Goal: Task Accomplishment & Management: Complete application form

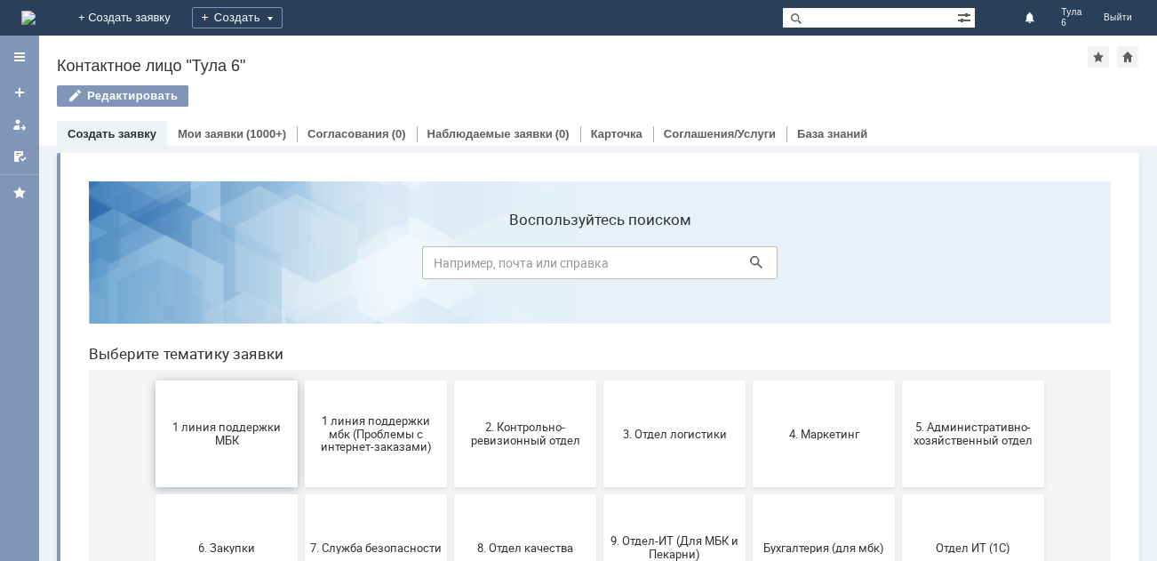
click at [198, 448] on button "1 линия поддержки МБК" at bounding box center [227, 433] width 142 height 107
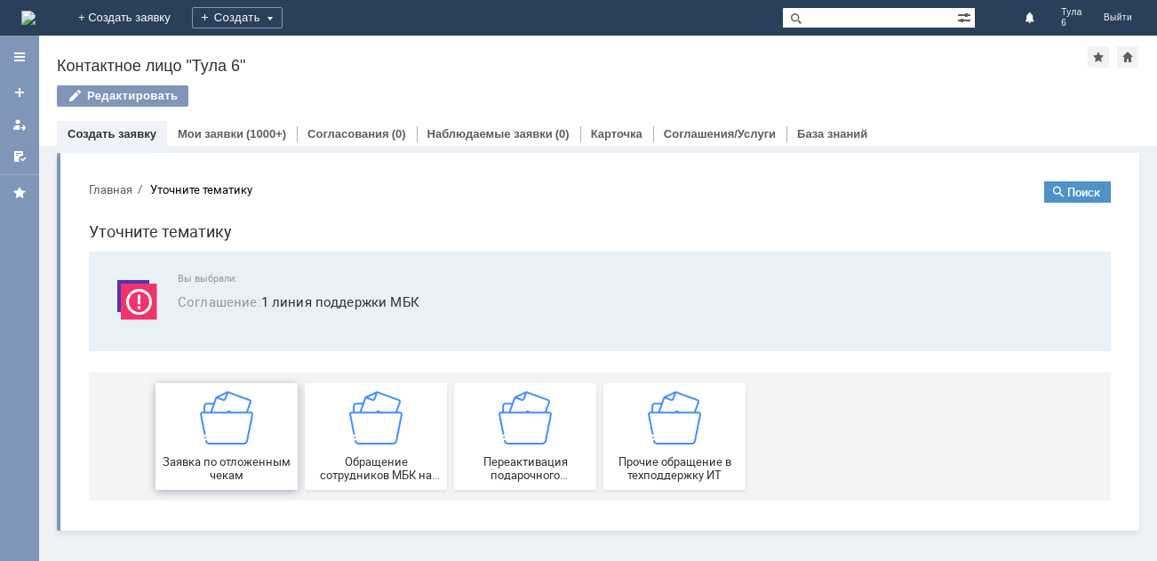
click at [204, 433] on img at bounding box center [226, 417] width 53 height 53
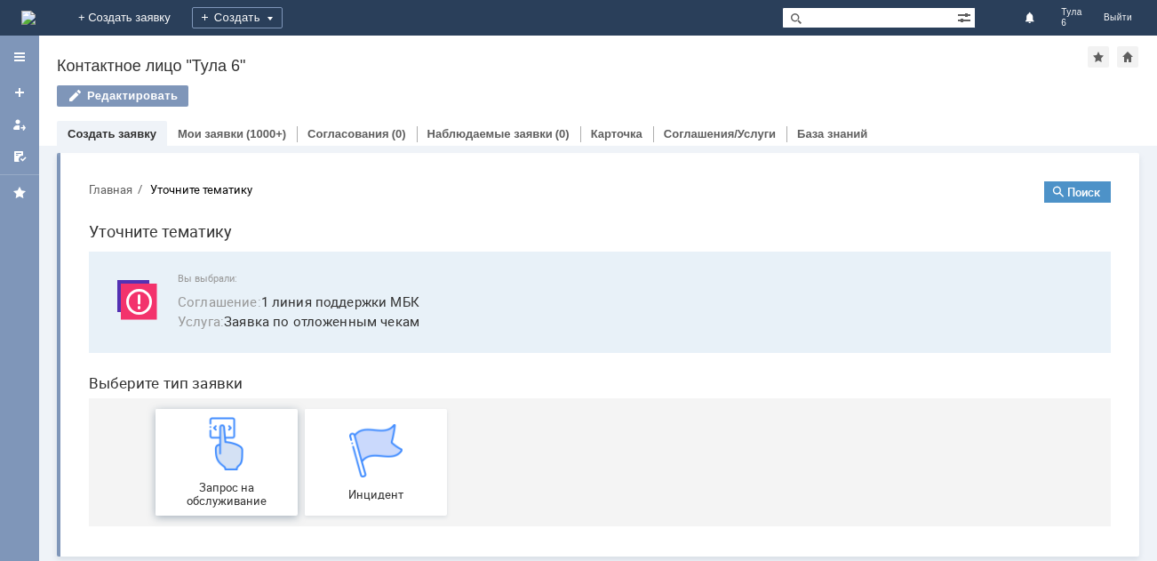
click at [212, 454] on img at bounding box center [226, 443] width 53 height 53
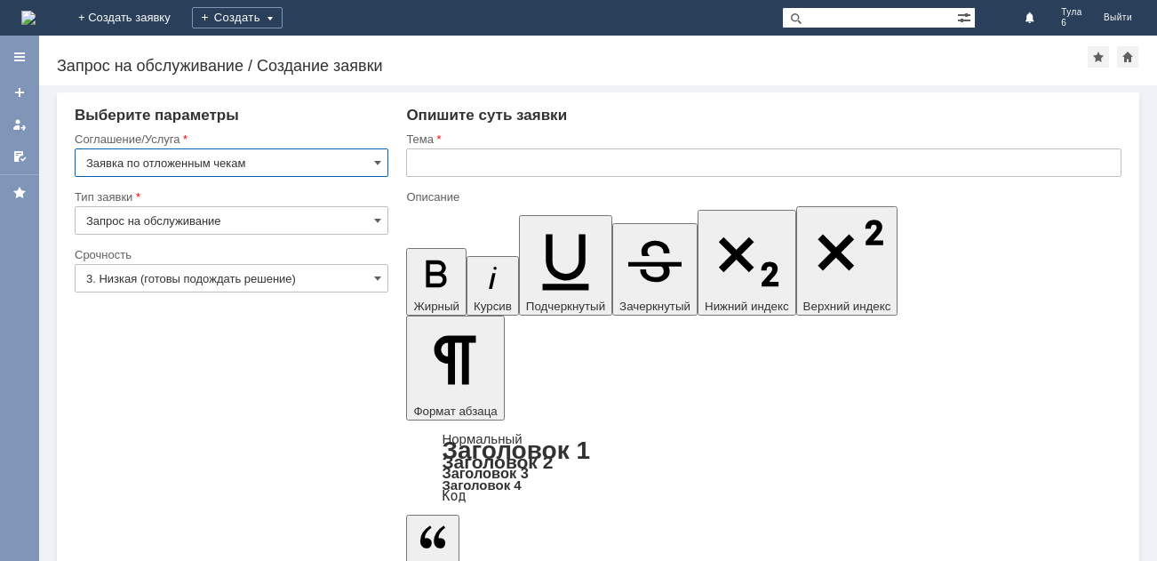
click at [117, 253] on div "Срочность" at bounding box center [230, 255] width 310 height 12
click at [121, 271] on input "3. Низкая (готовы подождать решение)" at bounding box center [232, 278] width 314 height 28
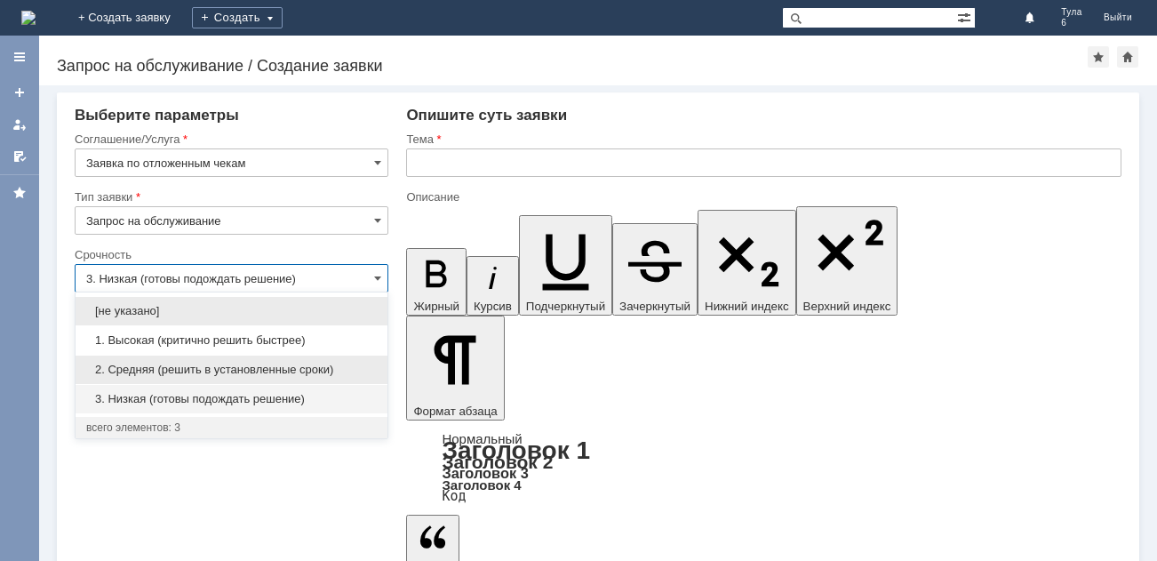
click at [158, 364] on span "2. Средняя (решить в установленные сроки)" at bounding box center [231, 370] width 291 height 14
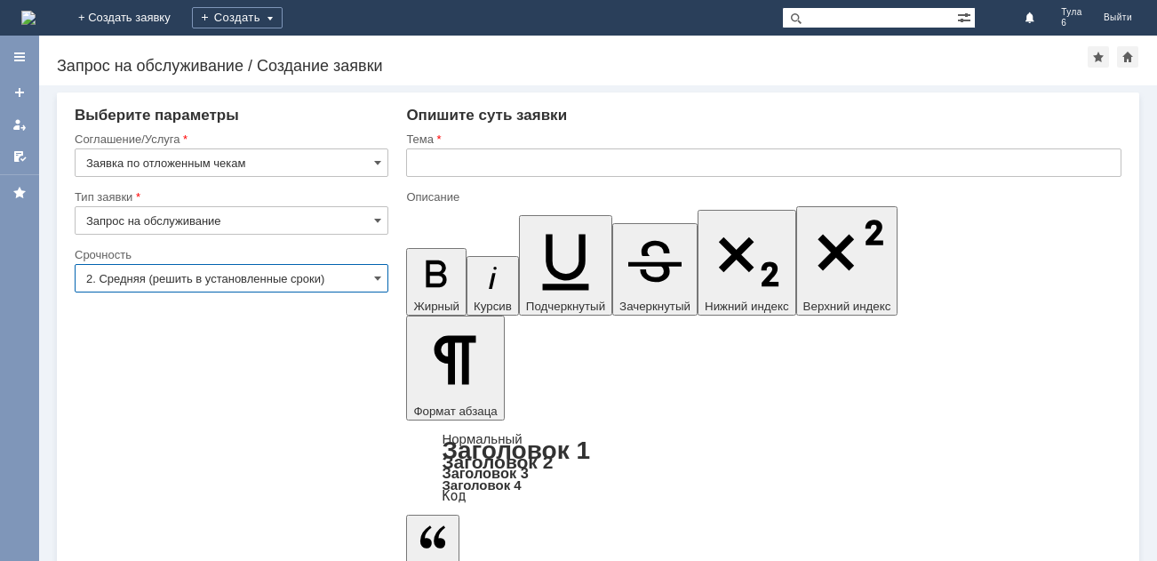
type input "2. Средняя (решить в установленные сроки)"
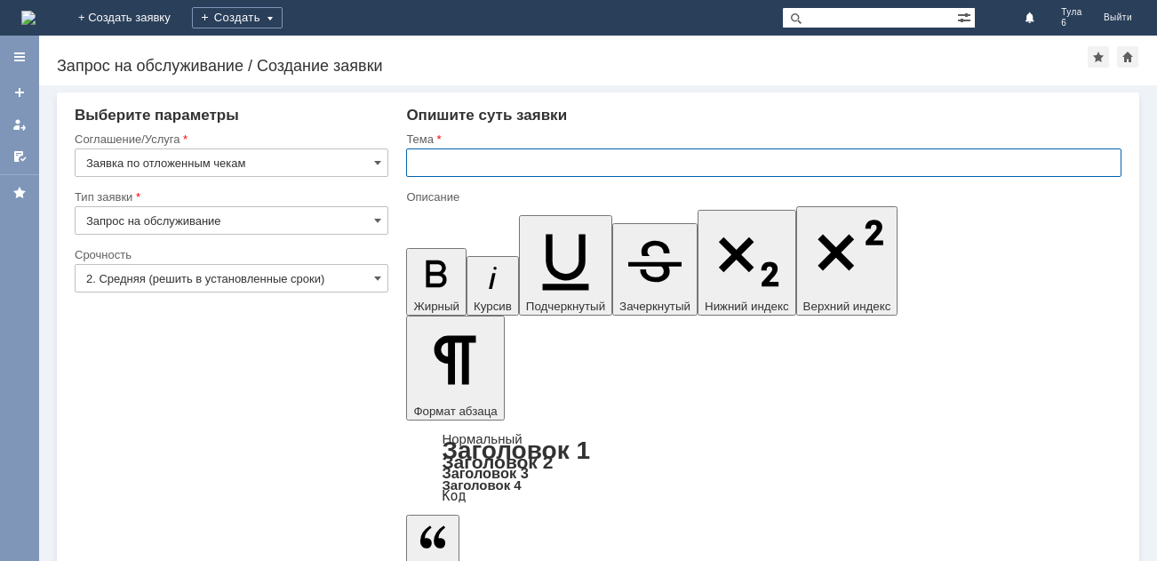
click at [436, 161] on input "text" at bounding box center [764, 162] width 716 height 28
type input "отл чеки [DATE]"
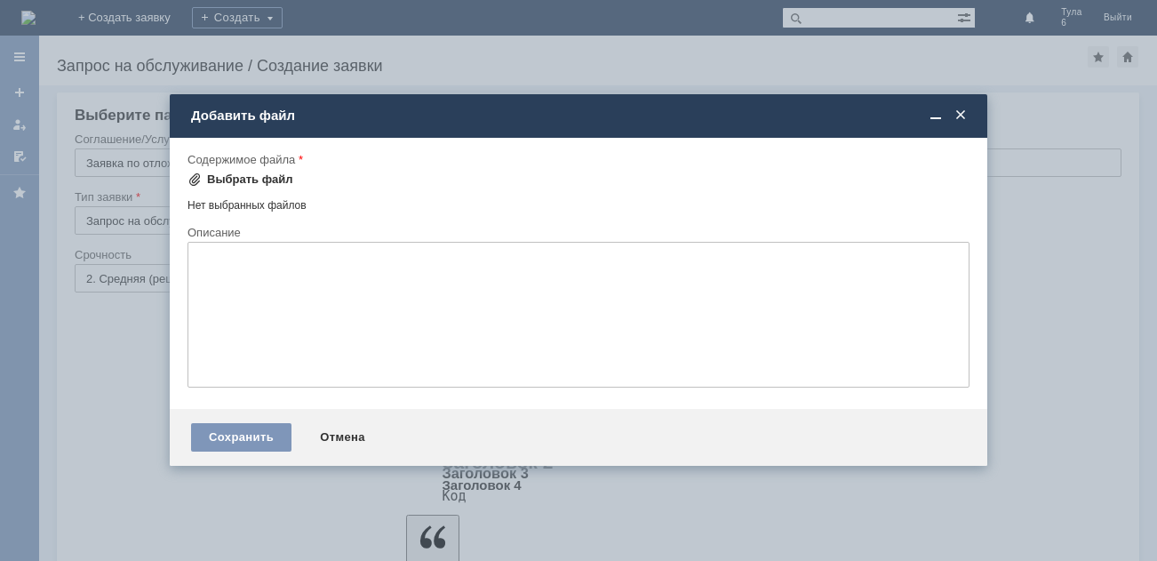
click at [256, 180] on div "Выбрать файл" at bounding box center [250, 179] width 86 height 14
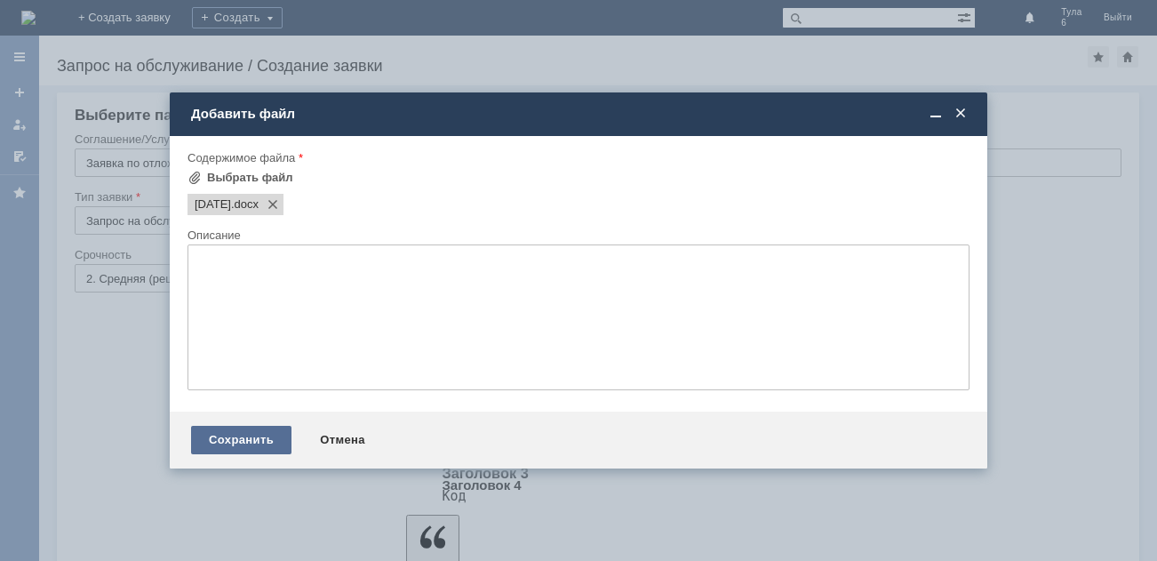
click at [259, 431] on div "Сохранить" at bounding box center [241, 440] width 100 height 28
